Goal: Information Seeking & Learning: Learn about a topic

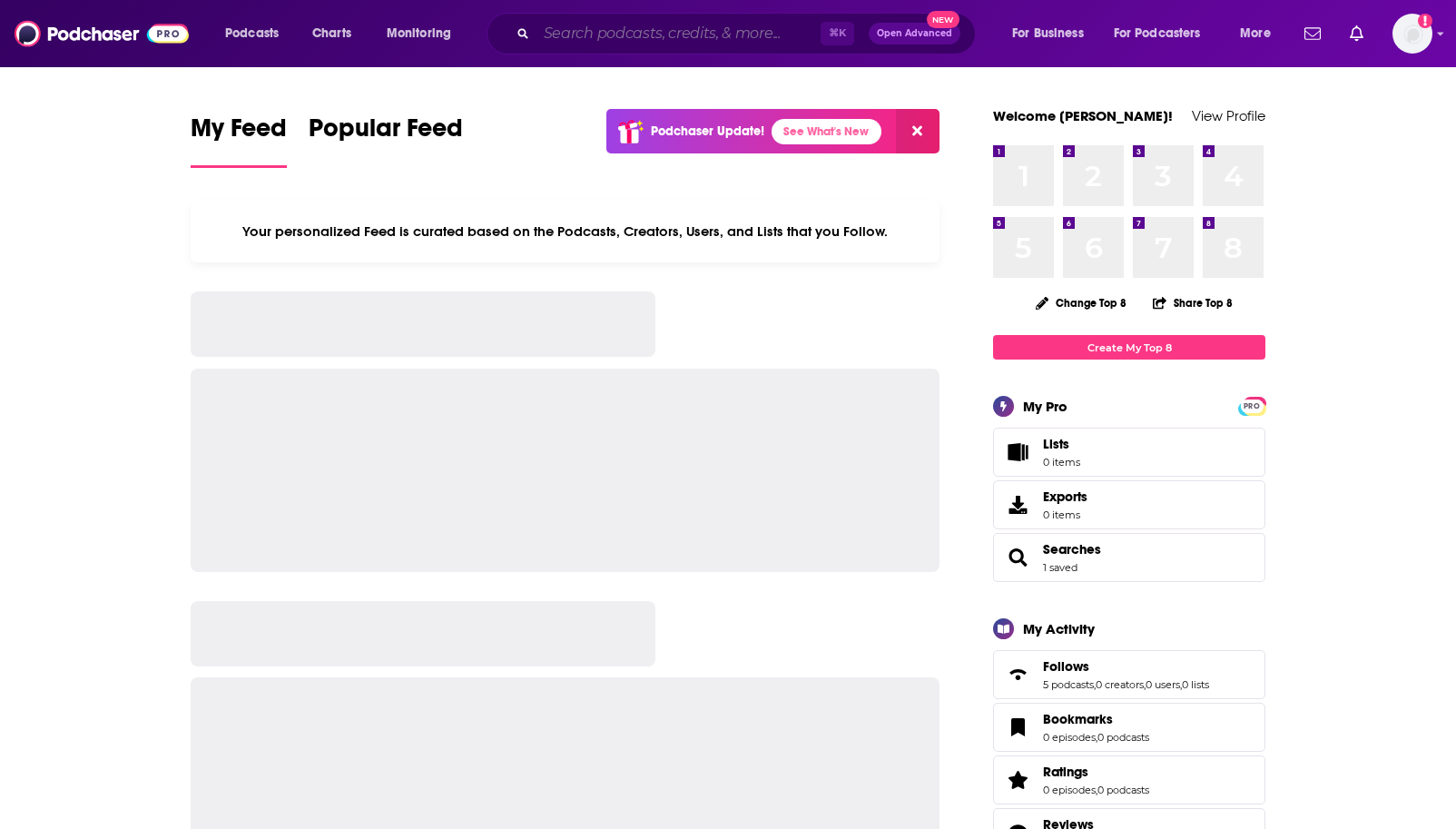
click at [642, 39] on input "Search podcasts, credits, & more..." at bounding box center [678, 34] width 285 height 29
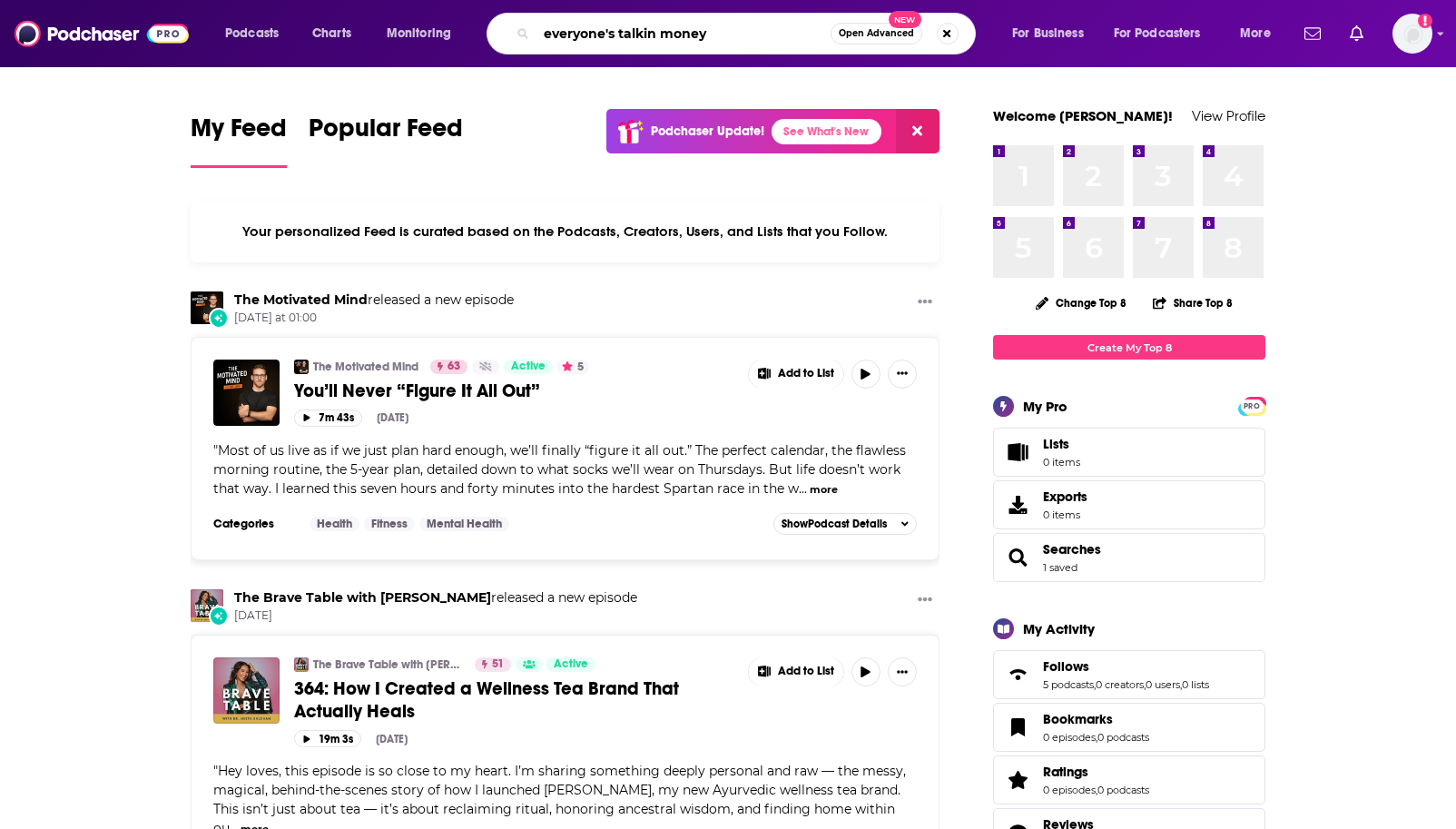
type input "everyone's talkin money"
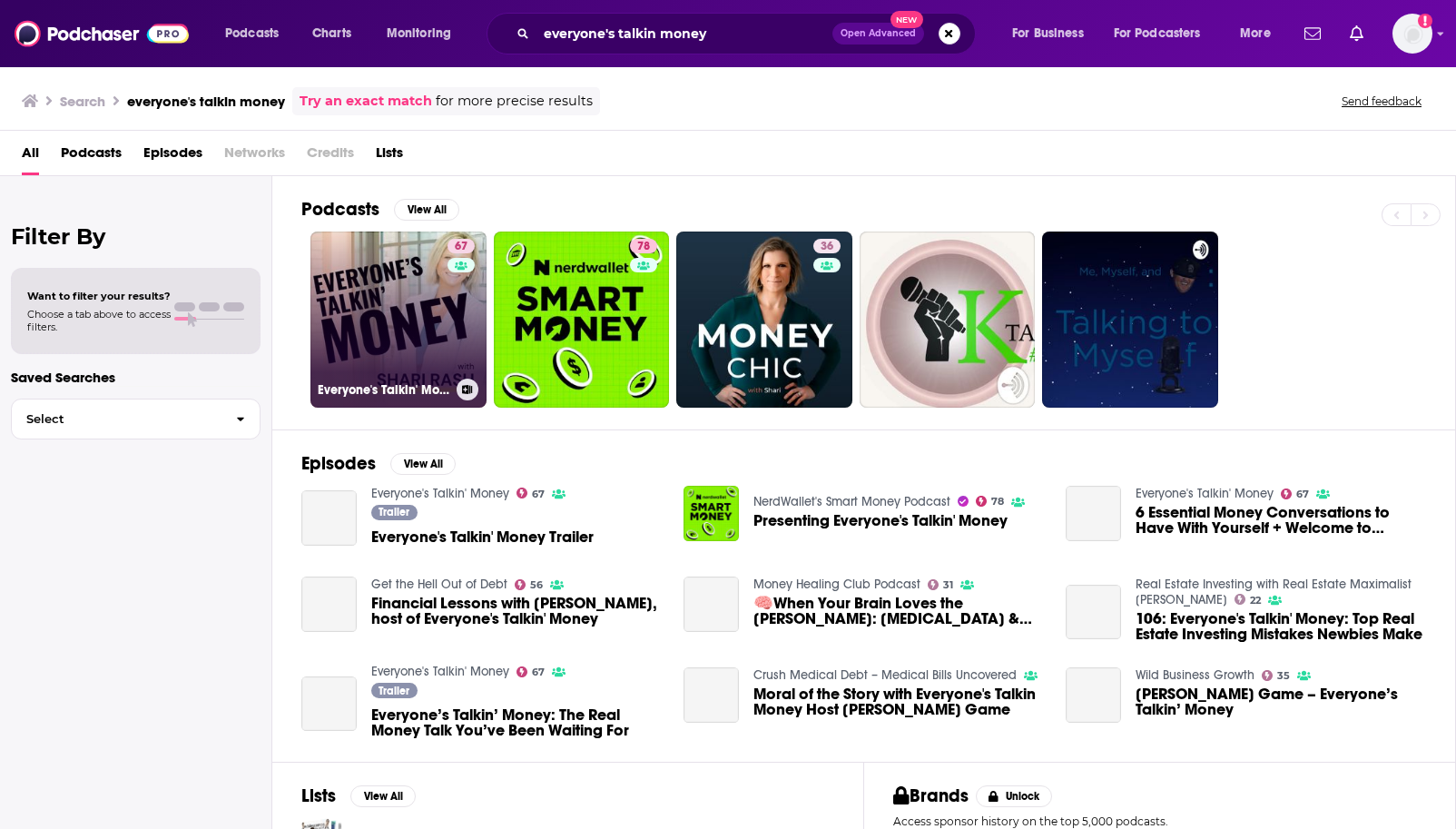
click at [411, 299] on link "67 Everyone's Talkin' Money" at bounding box center [398, 319] width 176 height 176
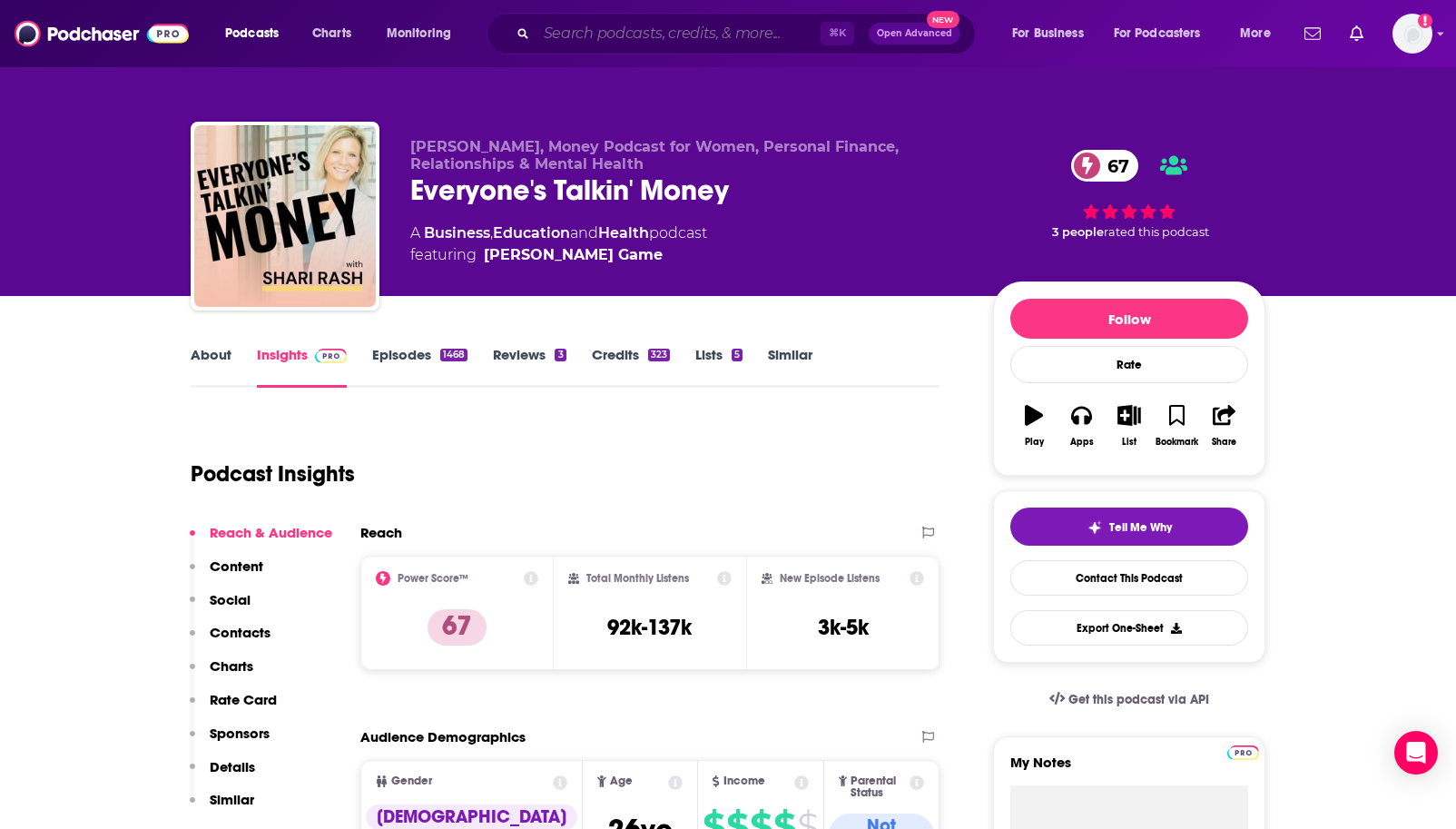
click at [553, 30] on input "Search podcasts, credits, & more..." at bounding box center [678, 34] width 285 height 29
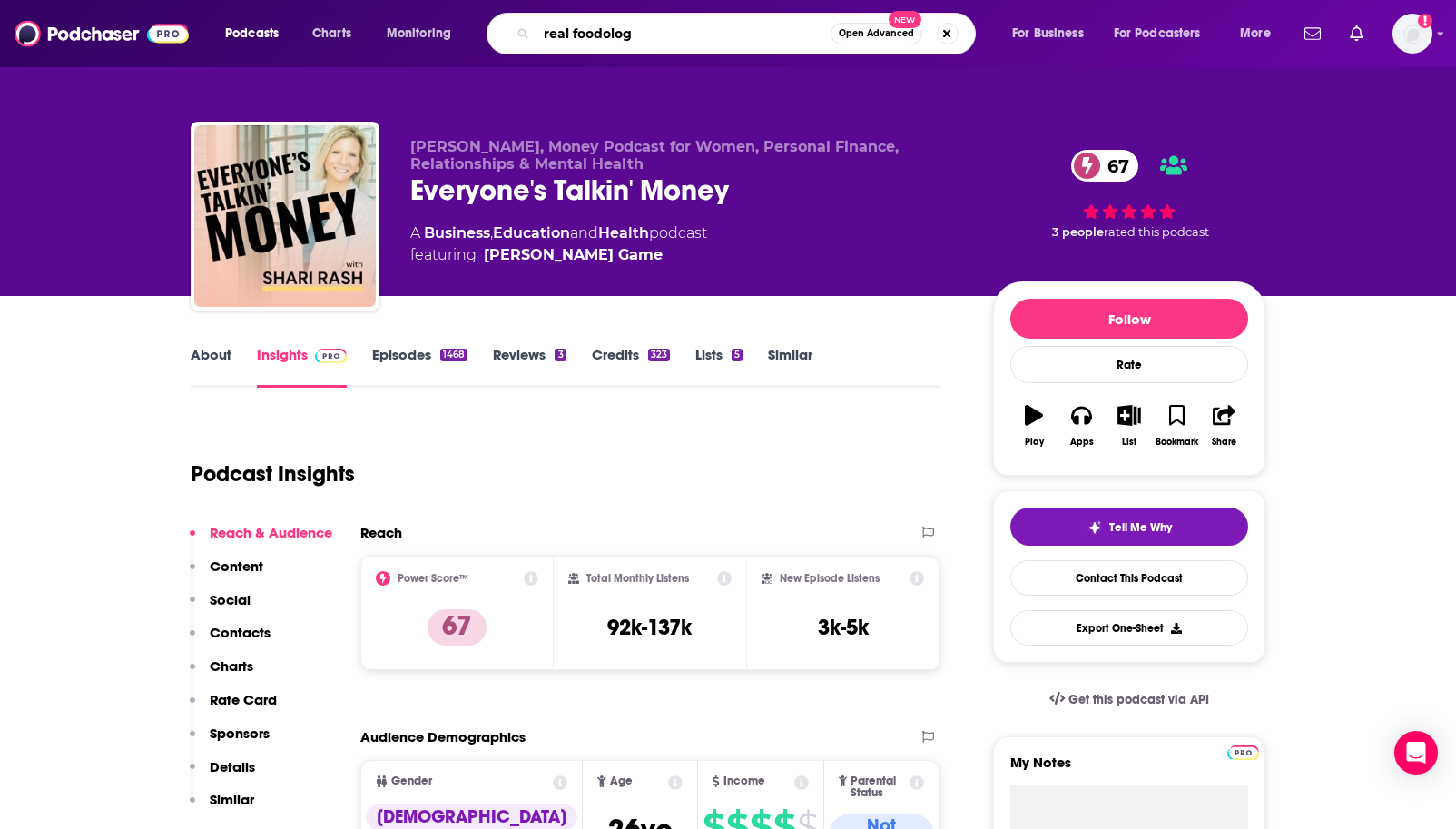
type input "real foodology"
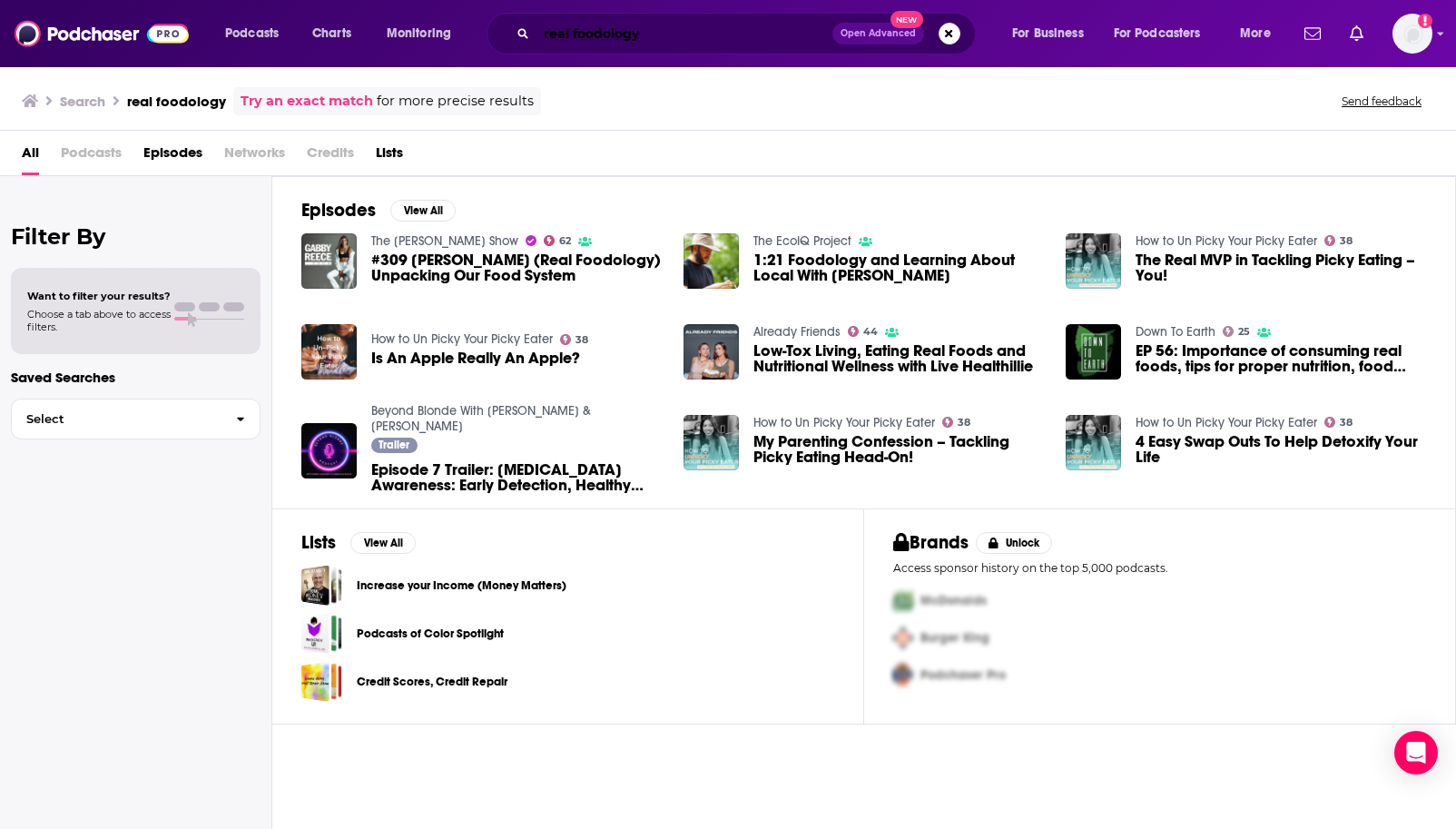
drag, startPoint x: 571, startPoint y: 34, endPoint x: 607, endPoint y: 31, distance: 36.1
click at [574, 34] on input "real foodology" at bounding box center [684, 34] width 296 height 29
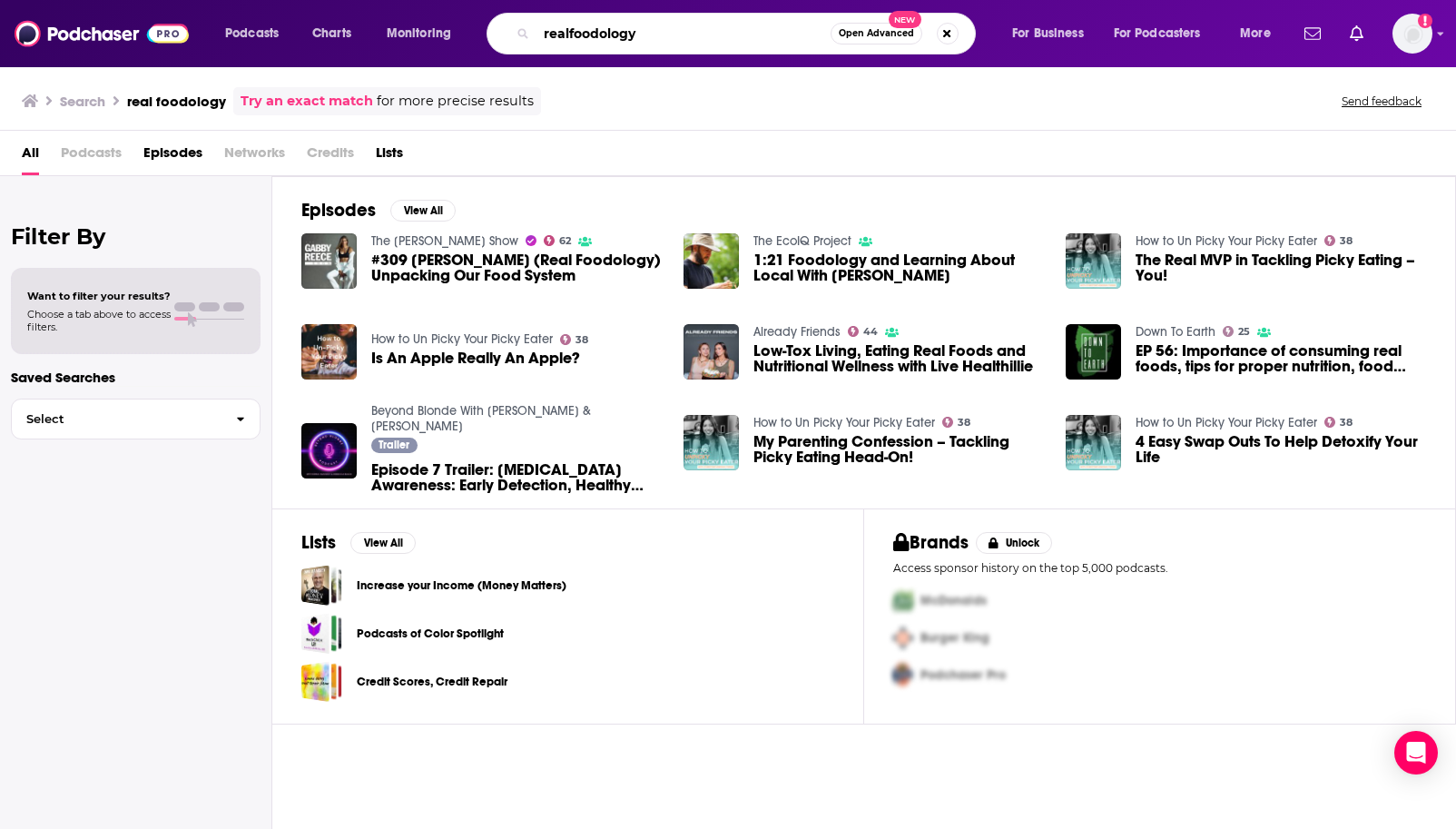
type input "realfoodology"
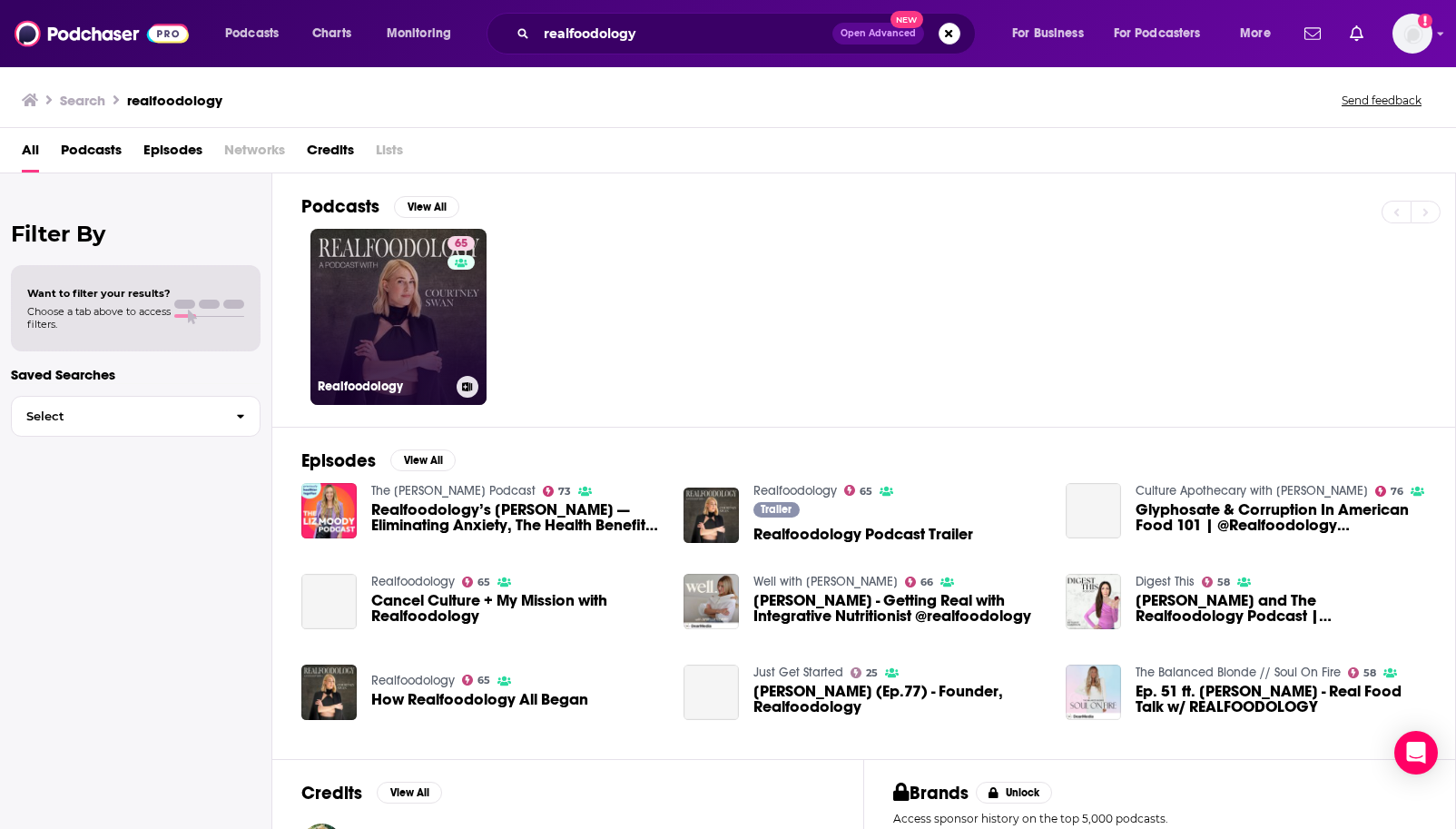
click at [421, 280] on link "65 Realfoodology" at bounding box center [398, 317] width 176 height 176
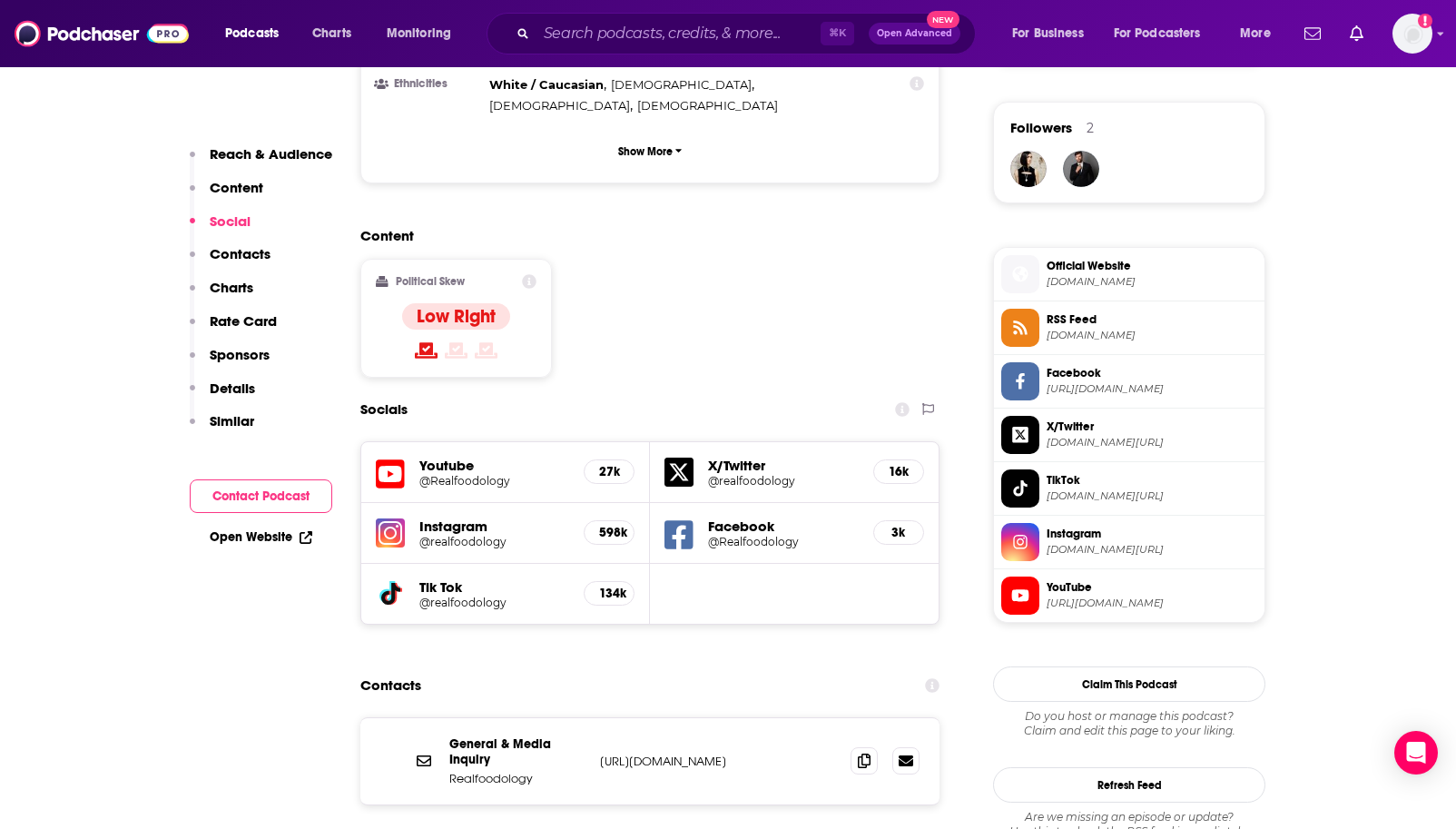
scroll to position [1297, 0]
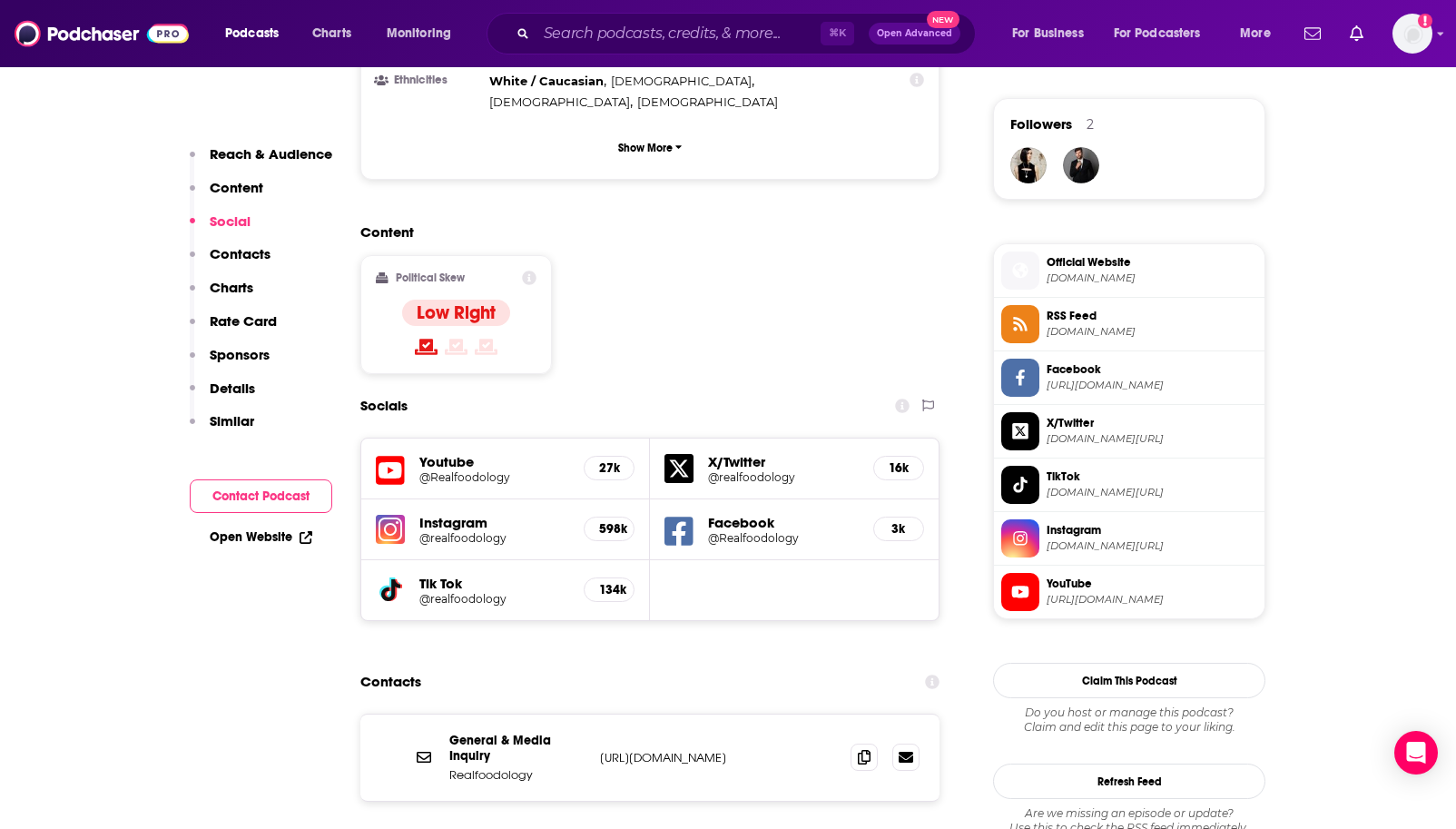
drag, startPoint x: 573, startPoint y: 438, endPoint x: 608, endPoint y: 446, distance: 35.9
click at [573, 499] on div "Instagram @realfoodology 598k" at bounding box center [506, 530] width 288 height 61
